Goal: Task Accomplishment & Management: Manage account settings

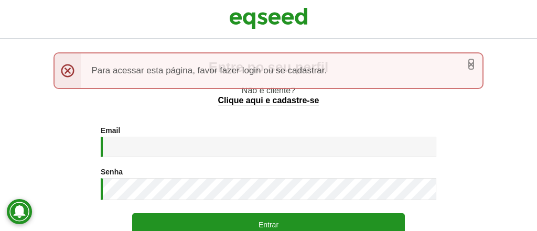
click at [473, 65] on link "×" at bounding box center [471, 64] width 6 height 11
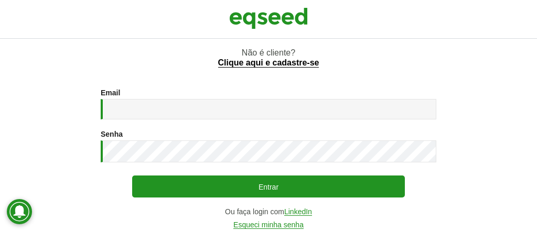
scroll to position [57, 0]
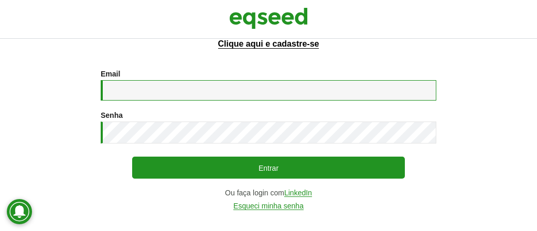
click at [204, 95] on input "Email *" at bounding box center [269, 90] width 336 height 20
type input "**********"
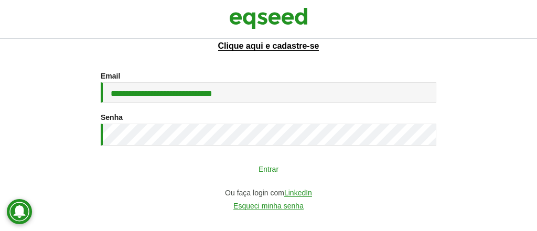
click at [274, 164] on button "Entrar" at bounding box center [268, 169] width 273 height 20
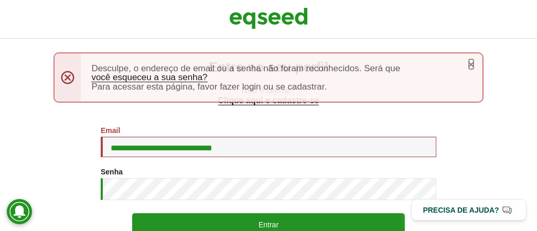
click at [470, 66] on link "×" at bounding box center [471, 64] width 6 height 11
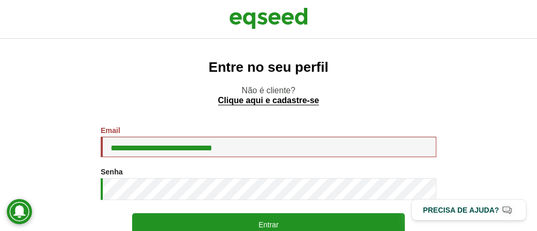
scroll to position [57, 0]
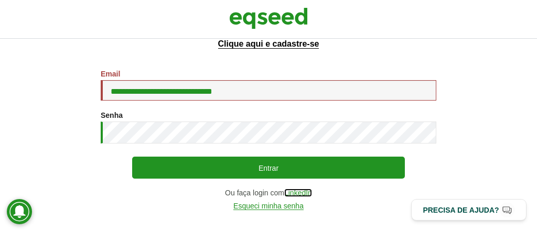
click at [300, 194] on link "LinkedIn" at bounding box center [298, 193] width 28 height 8
